Goal: Check status: Check status

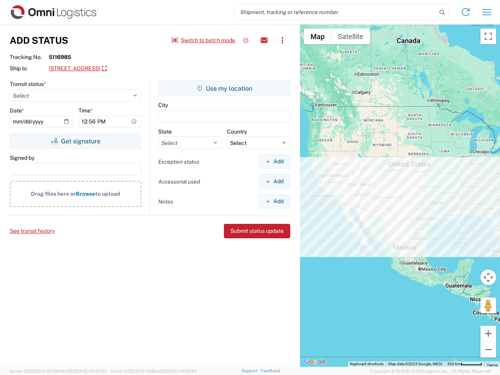
click at [335, 12] on input "search" at bounding box center [335, 12] width 202 height 15
click at [442, 12] on icon at bounding box center [441, 12] width 11 height 11
click at [465, 12] on icon at bounding box center [465, 12] width 12 height 12
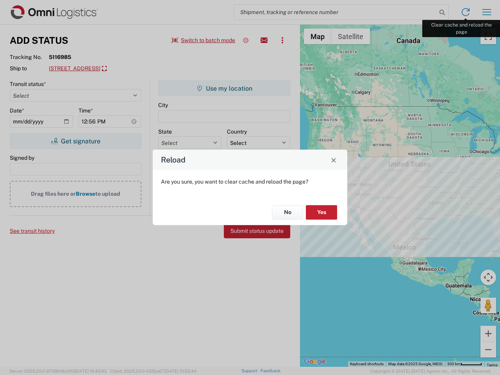
click at [486, 12] on div "Reload Are you sure, you want to clear cache and reload the page? No Yes" at bounding box center [250, 187] width 500 height 375
click at [203, 40] on div "Reload Are you sure, you want to clear cache and reload the page? No Yes" at bounding box center [250, 187] width 500 height 375
click at [246, 40] on div "Reload Are you sure, you want to clear cache and reload the page? No Yes" at bounding box center [250, 187] width 500 height 375
click at [264, 40] on div "Reload Are you sure, you want to clear cache and reload the page? No Yes" at bounding box center [250, 187] width 500 height 375
click at [282, 40] on div "Reload Are you sure, you want to clear cache and reload the page? No Yes" at bounding box center [250, 187] width 500 height 375
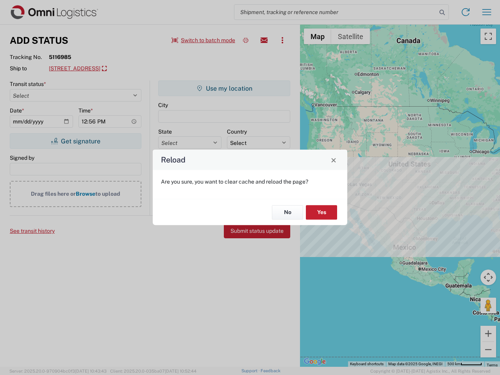
click at [119, 69] on div "Reload Are you sure, you want to clear cache and reload the page? No Yes" at bounding box center [250, 187] width 500 height 375
click at [75, 141] on div "Reload Are you sure, you want to clear cache and reload the page? No Yes" at bounding box center [250, 187] width 500 height 375
